Goal: Use online tool/utility: Utilize a website feature to perform a specific function

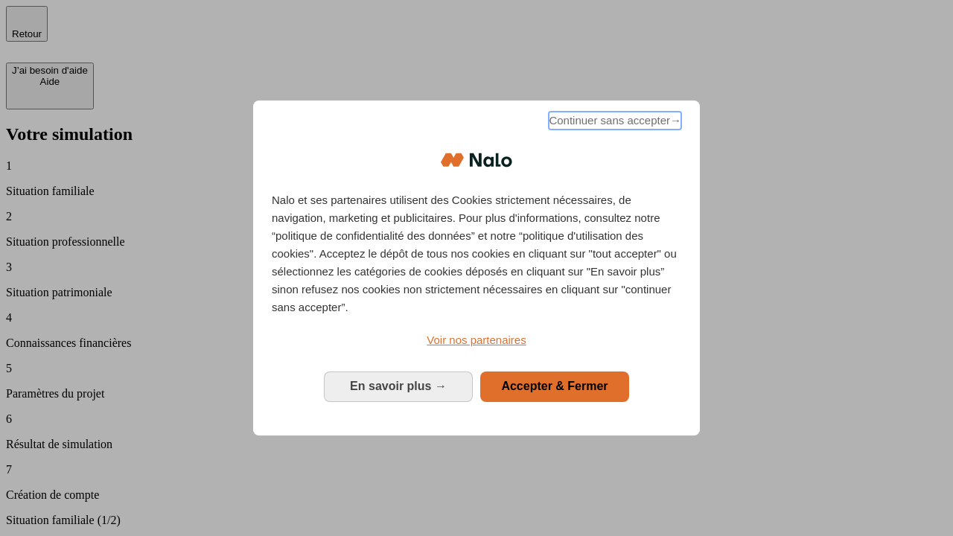
click at [613, 123] on span "Continuer sans accepter →" at bounding box center [615, 121] width 133 height 18
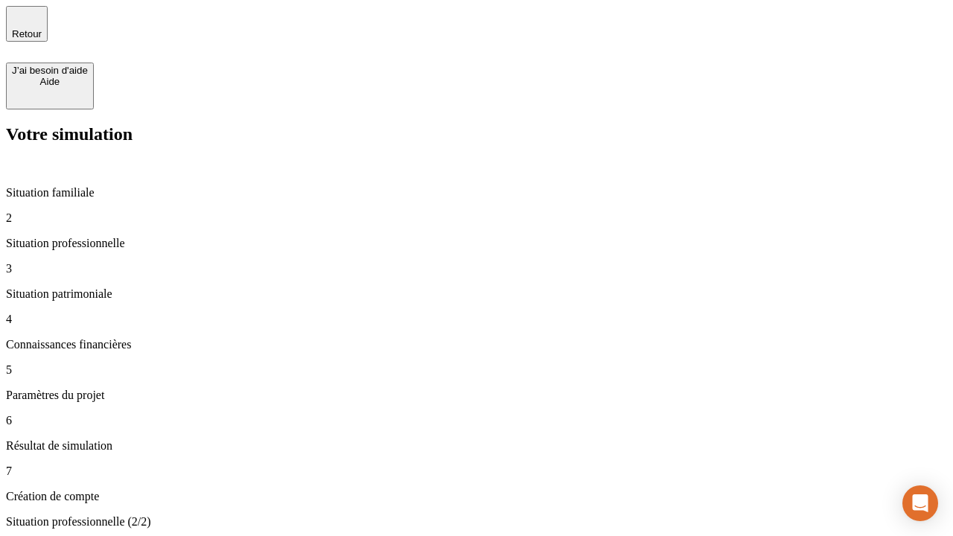
type input "30 000"
type input "1 000"
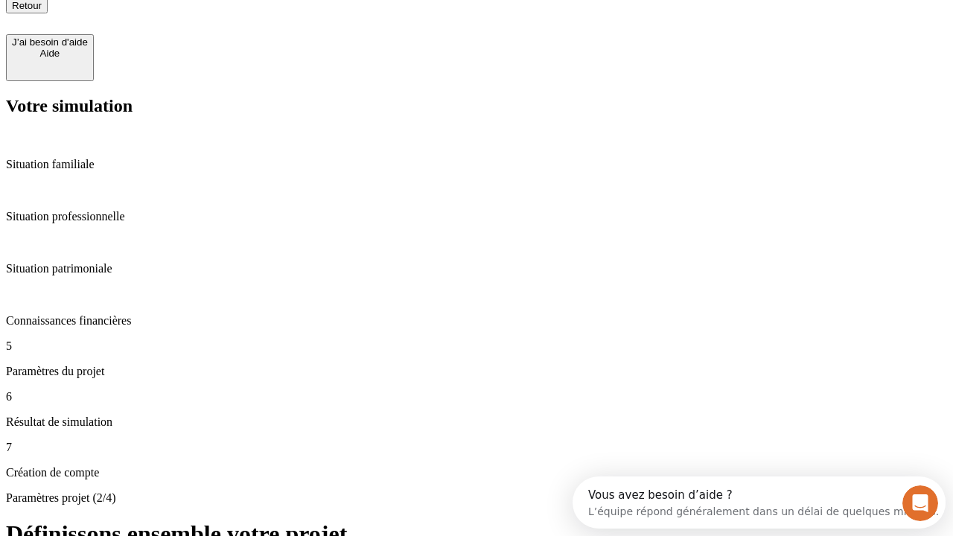
type input "65"
type input "5 000"
type input "640"
